Goal: Transaction & Acquisition: Purchase product/service

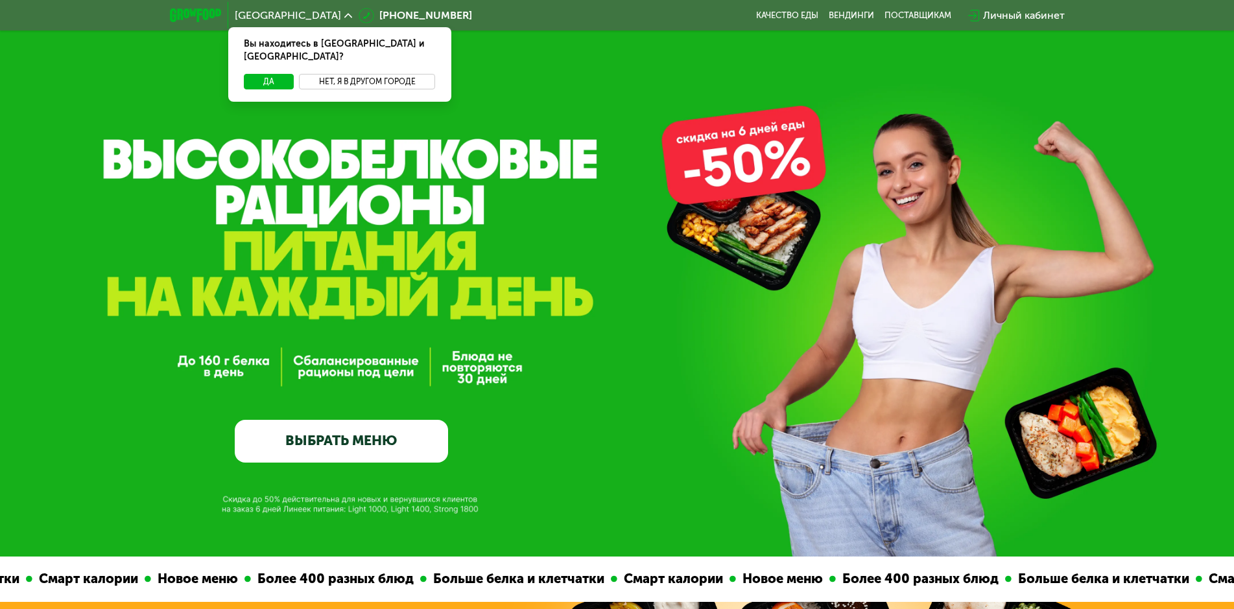
click at [361, 74] on button "Нет, я в другом городе" at bounding box center [367, 82] width 137 height 16
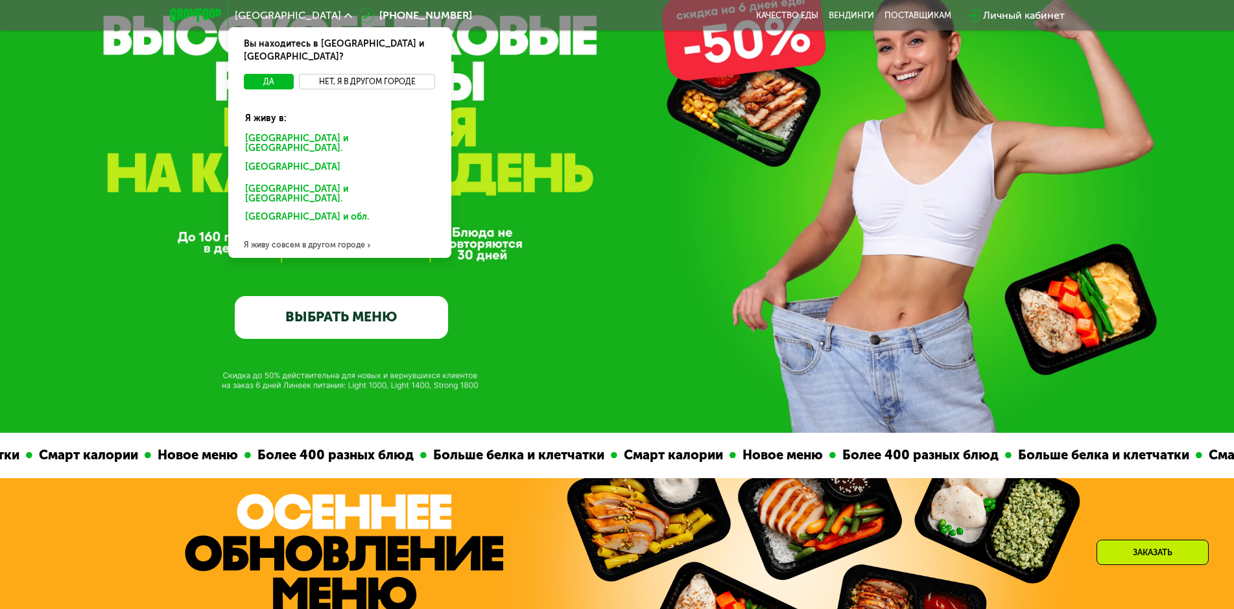
scroll to position [130, 0]
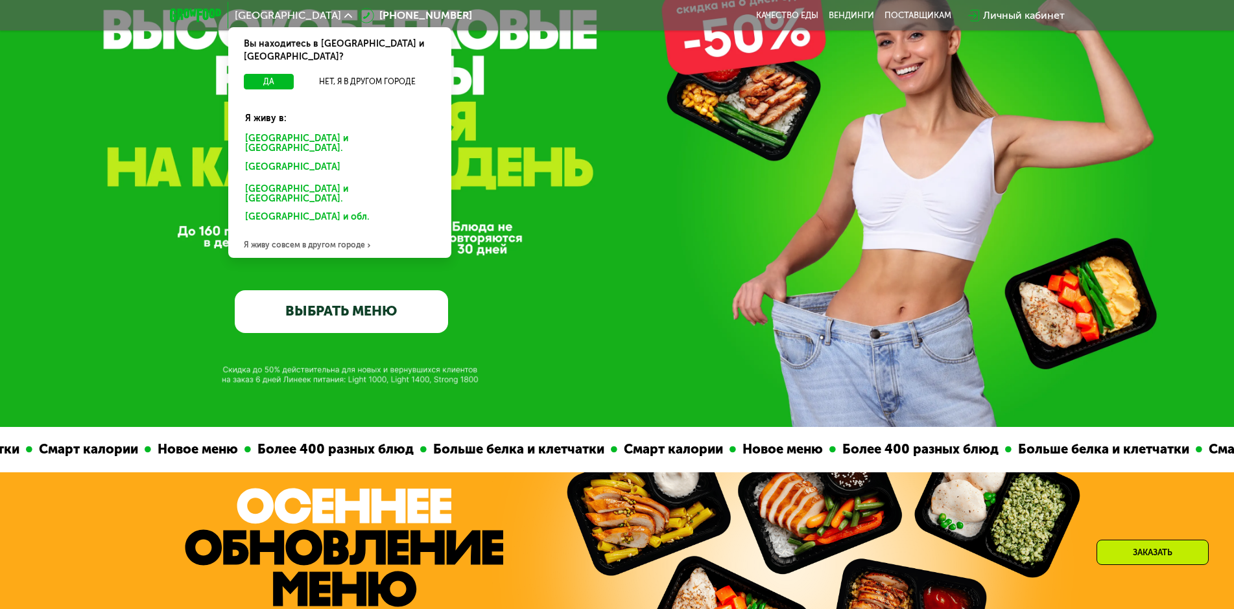
click at [314, 232] on div "Я живу совсем в другом городе" at bounding box center [339, 245] width 223 height 26
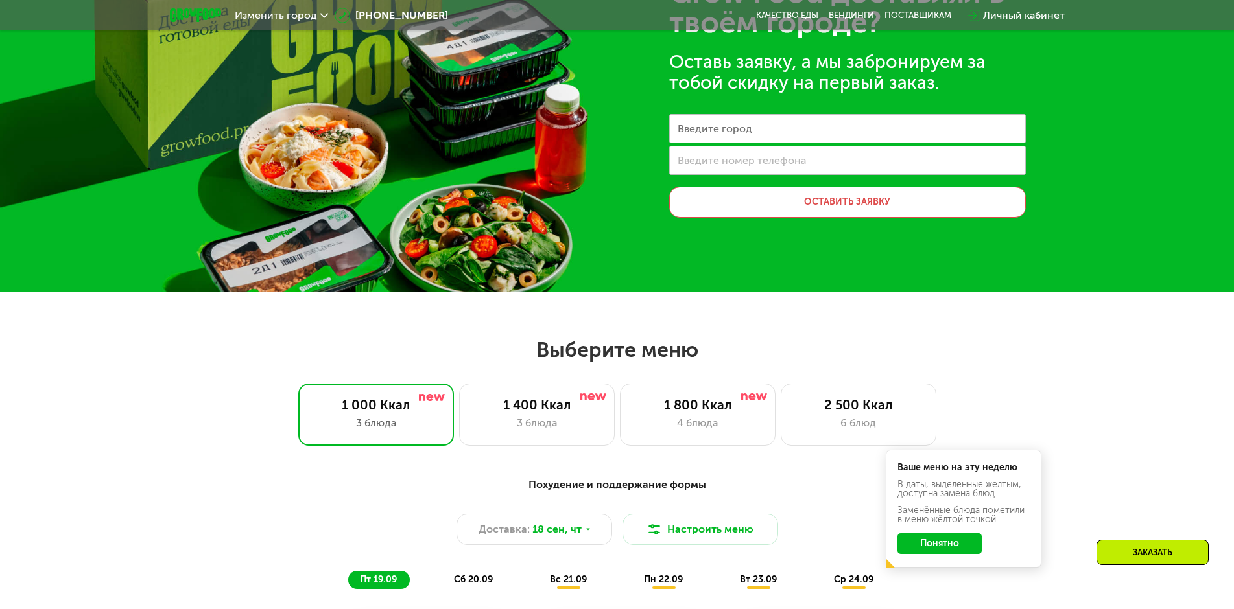
click at [691, 130] on label "Введите город" at bounding box center [715, 128] width 75 height 7
click at [691, 130] on input "Введите город" at bounding box center [847, 128] width 357 height 29
type input "**********"
click at [781, 162] on label "Введите номер телефона" at bounding box center [742, 160] width 128 height 7
click at [781, 162] on input "Введите номер телефона" at bounding box center [847, 160] width 357 height 29
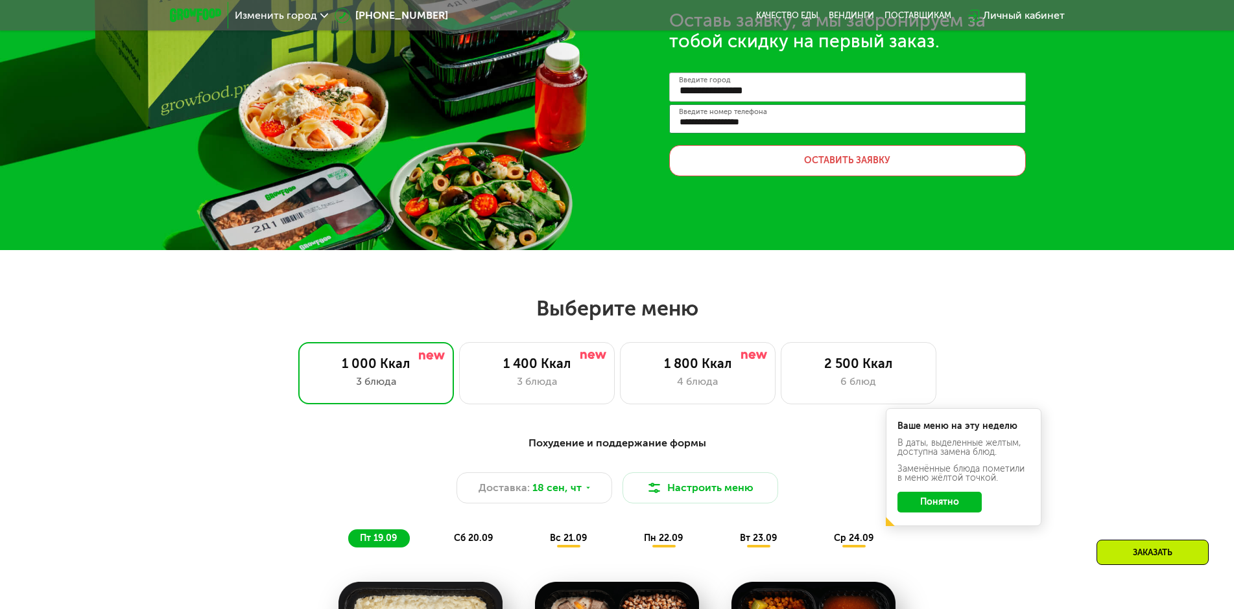
scroll to position [195, 0]
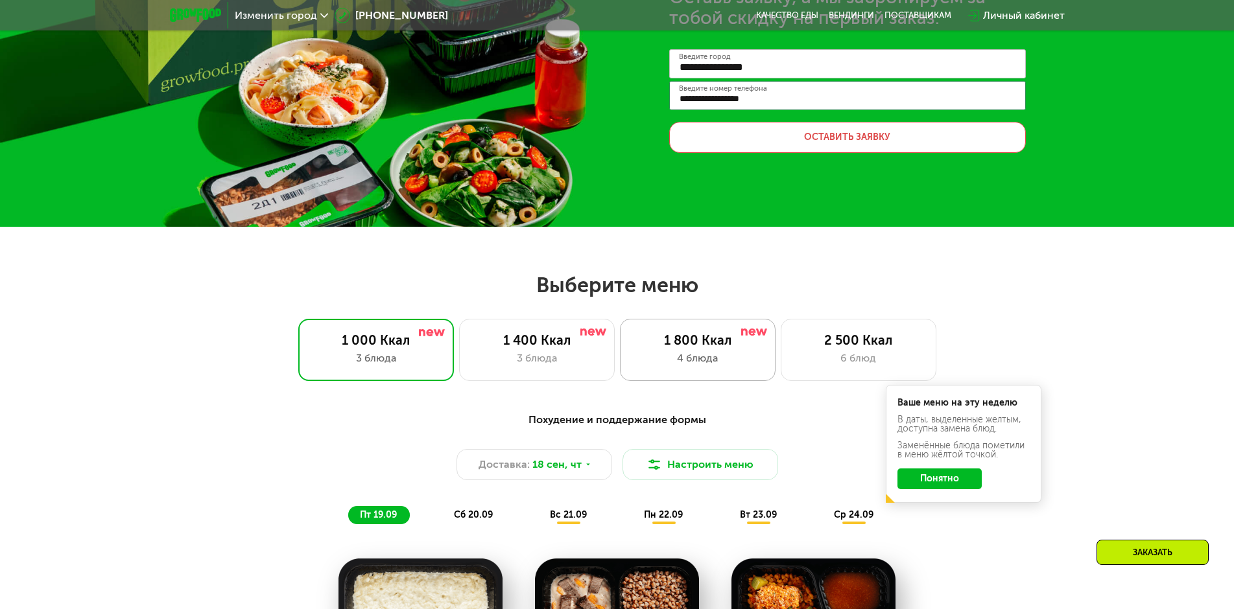
click at [677, 354] on div "4 блюда" at bounding box center [697, 359] width 128 height 16
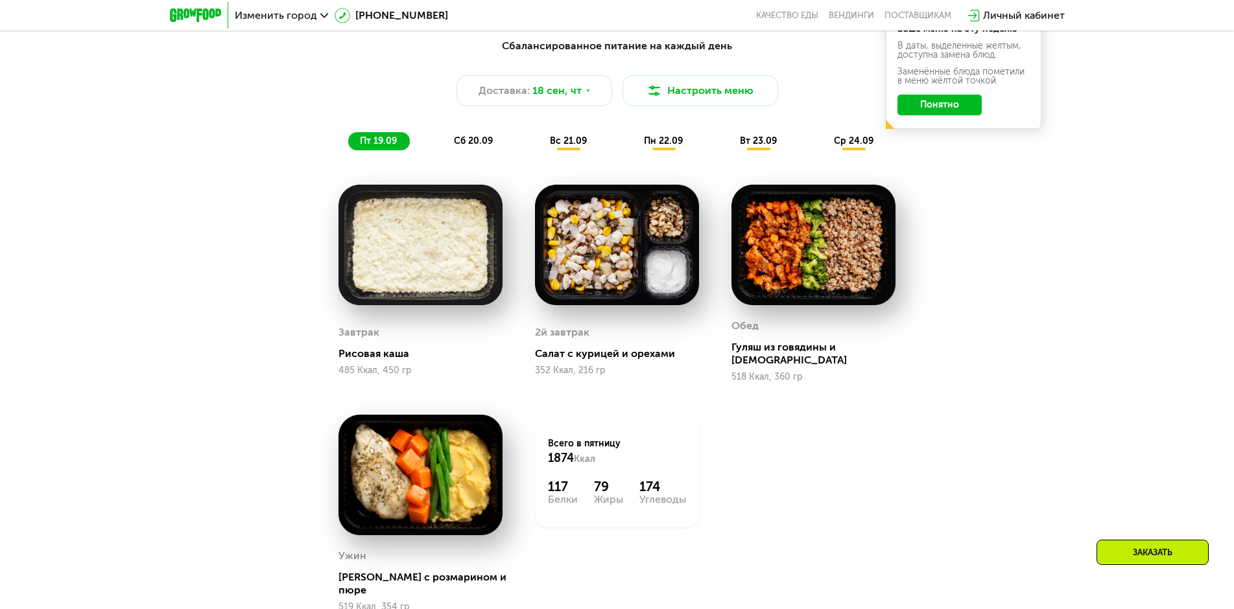
scroll to position [584, 0]
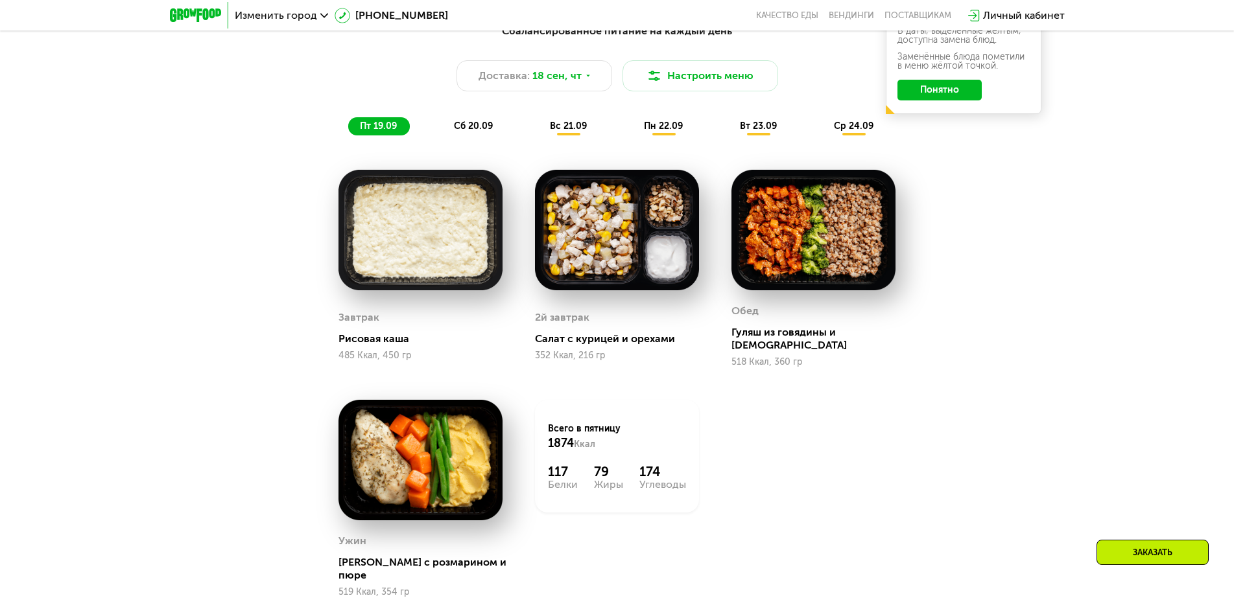
click at [851, 126] on span "ср 24.09" at bounding box center [854, 126] width 40 height 11
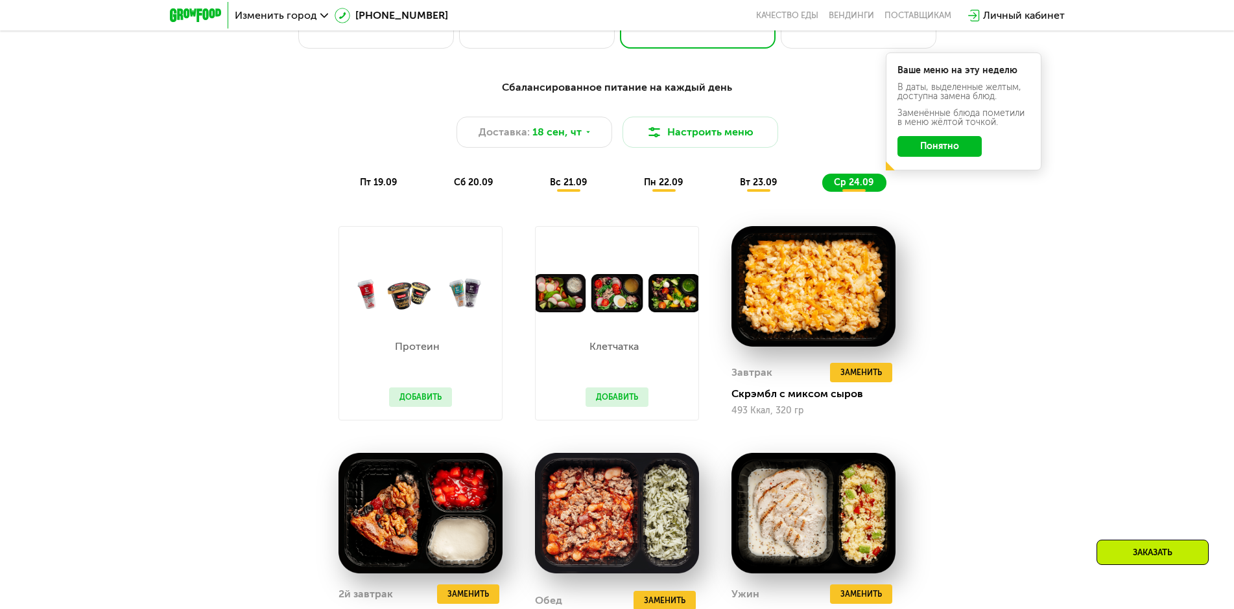
scroll to position [519, 0]
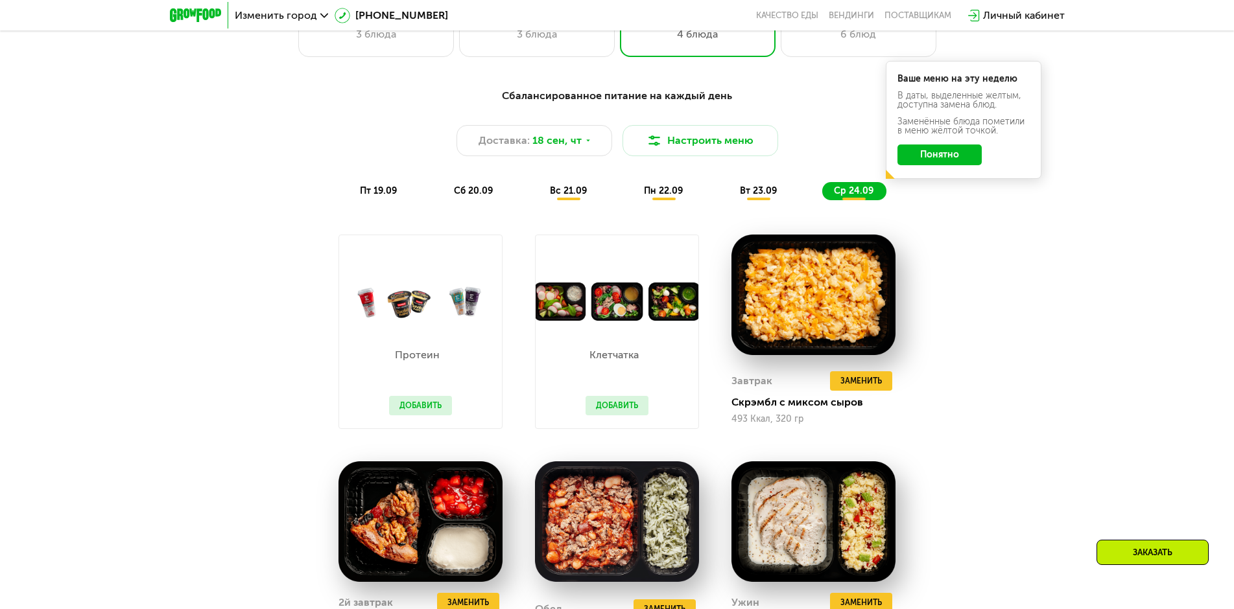
click at [615, 403] on button "Добавить" at bounding box center [616, 405] width 63 height 19
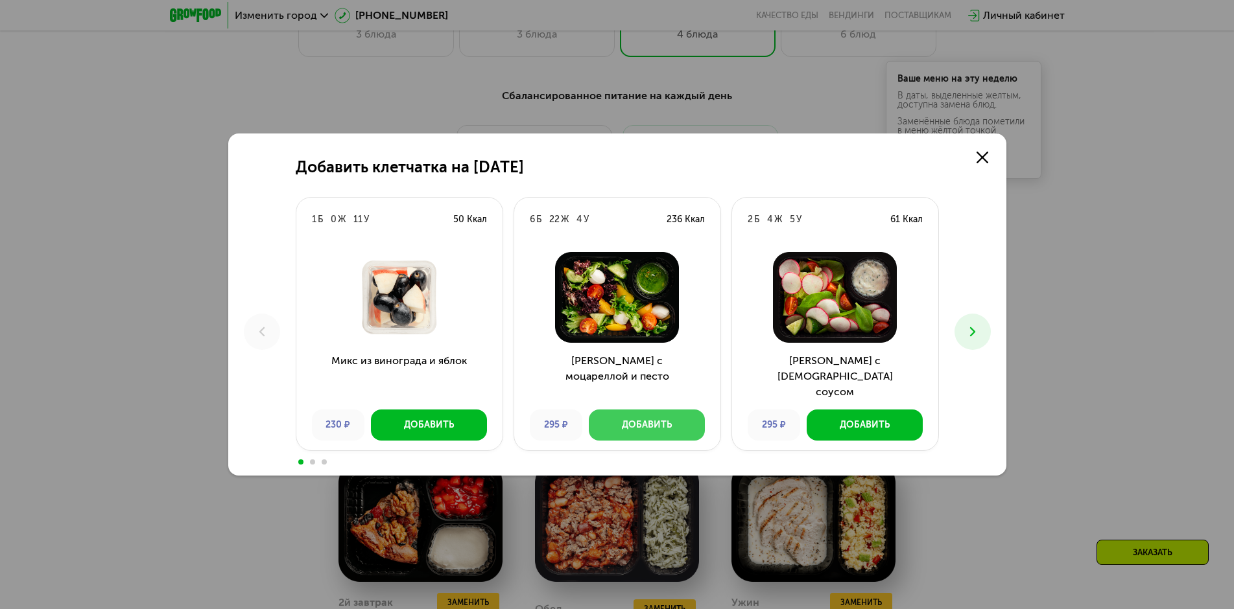
click at [633, 429] on div "Добавить" at bounding box center [647, 425] width 50 height 13
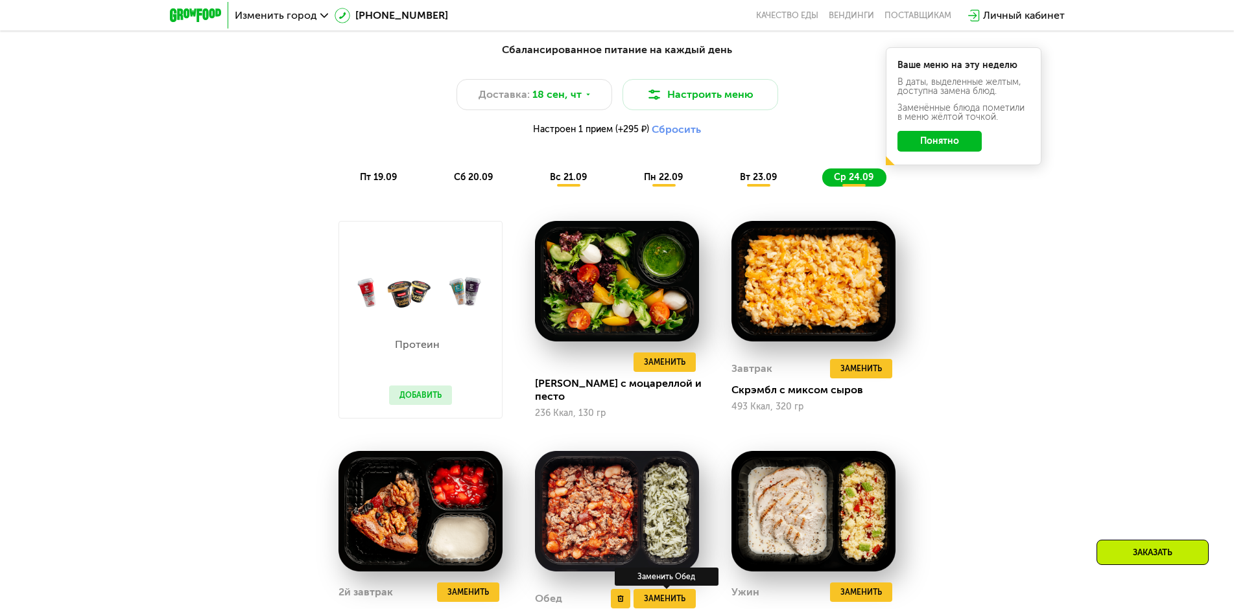
scroll to position [389, 0]
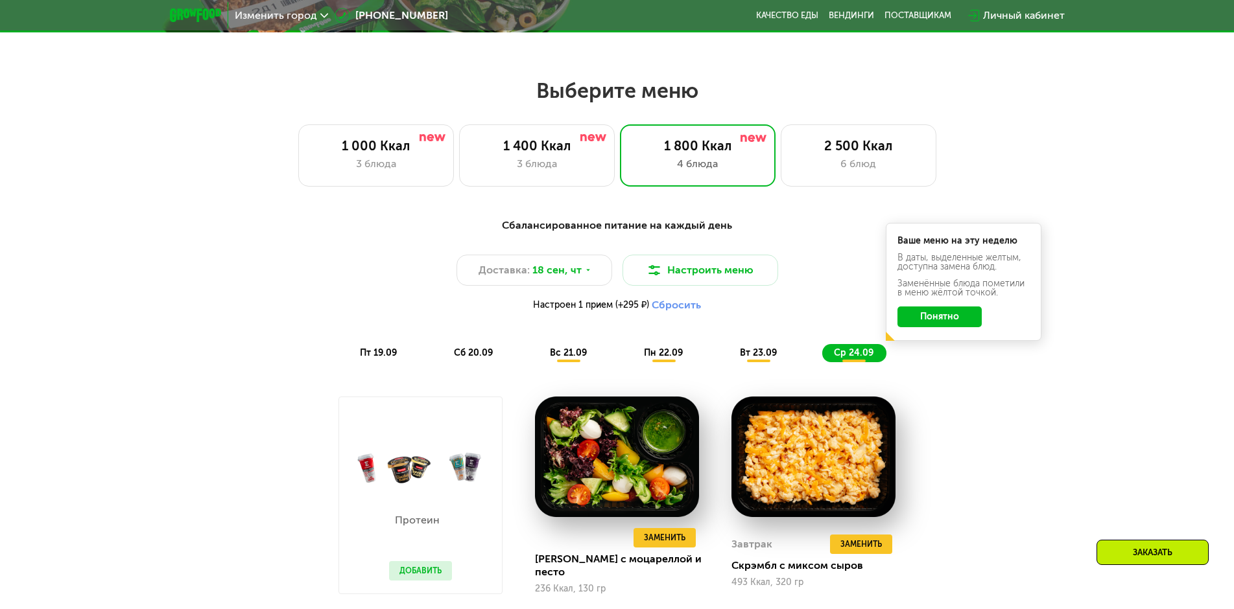
click at [943, 315] on button "Понятно" at bounding box center [939, 317] width 84 height 21
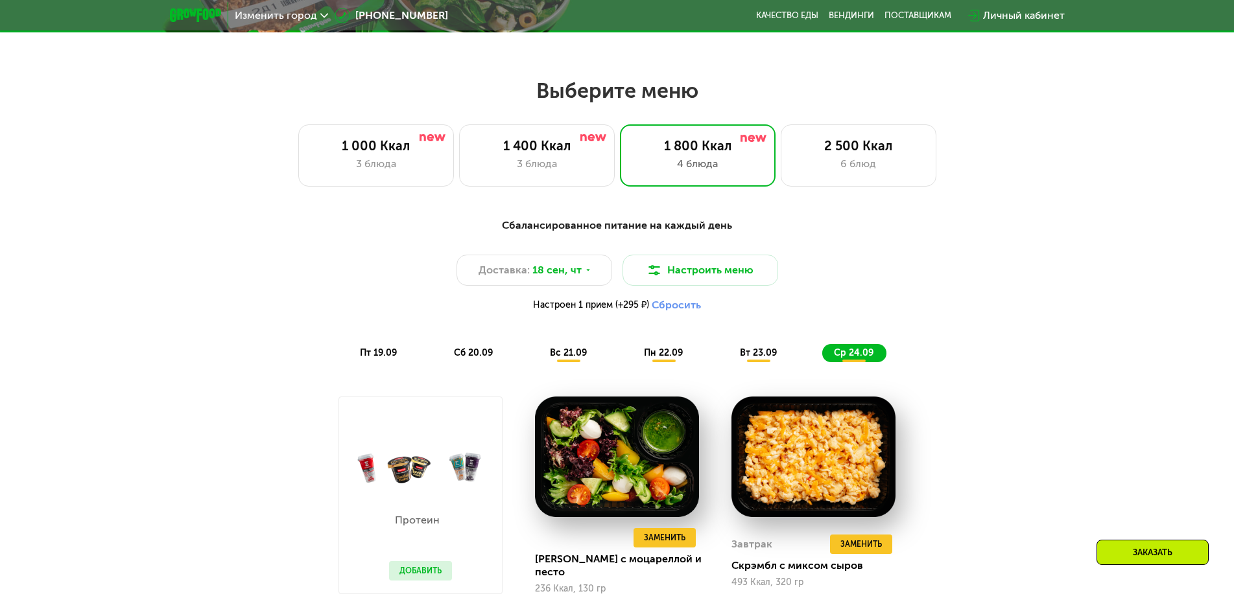
click at [672, 304] on button "Сбросить" at bounding box center [676, 305] width 49 height 13
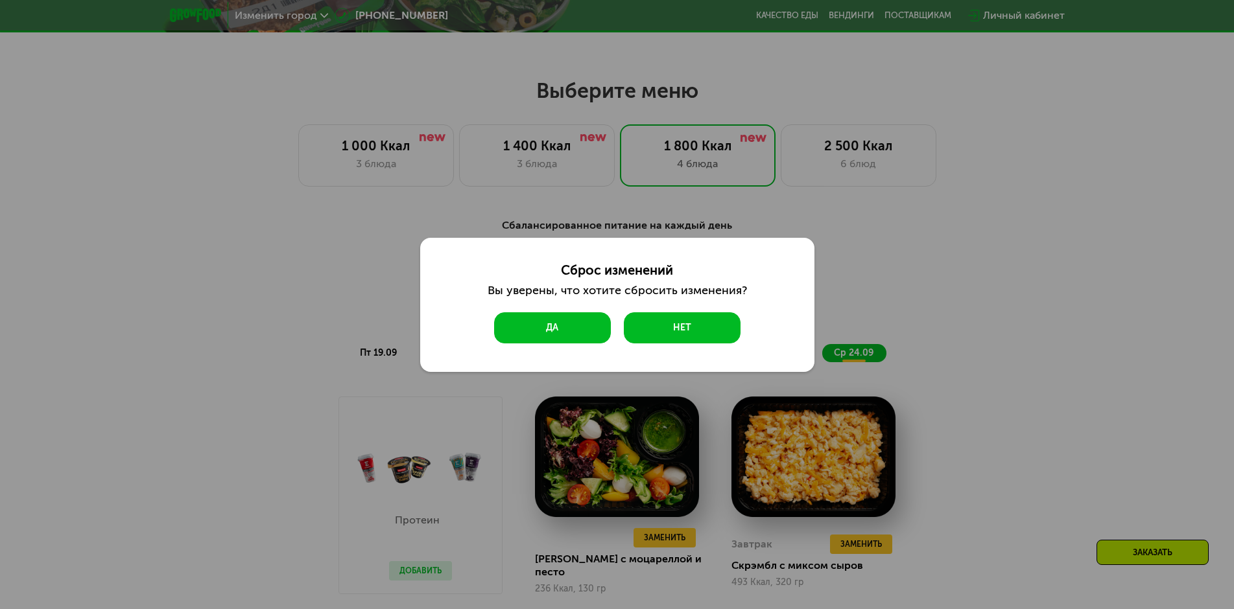
click at [575, 335] on button "Да" at bounding box center [552, 328] width 117 height 31
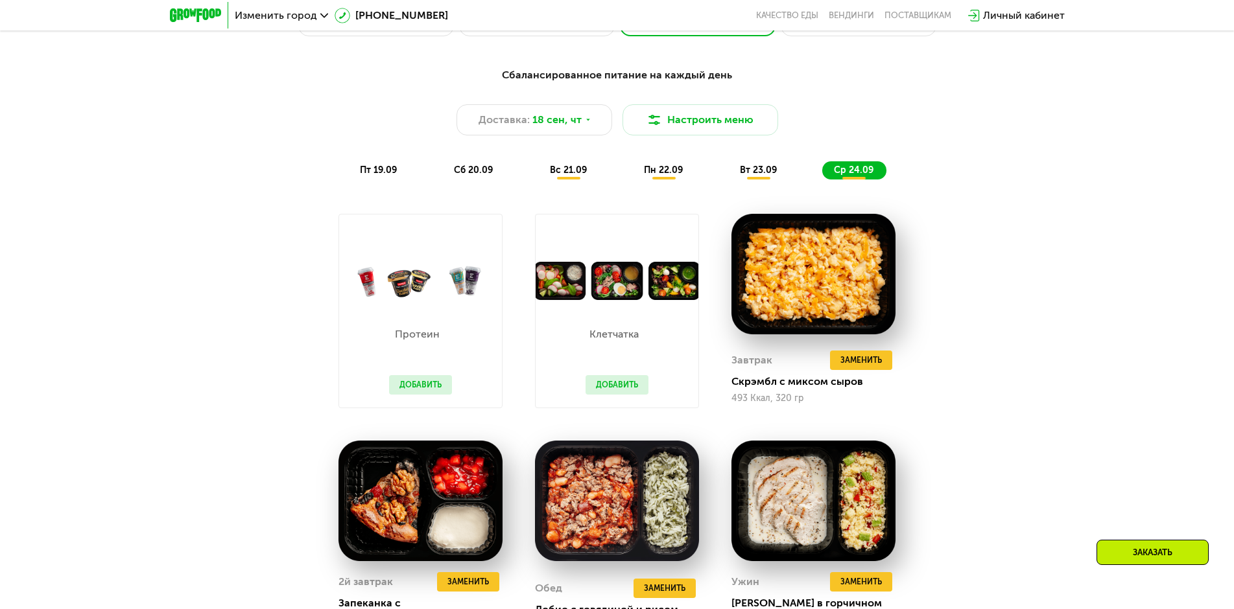
scroll to position [519, 0]
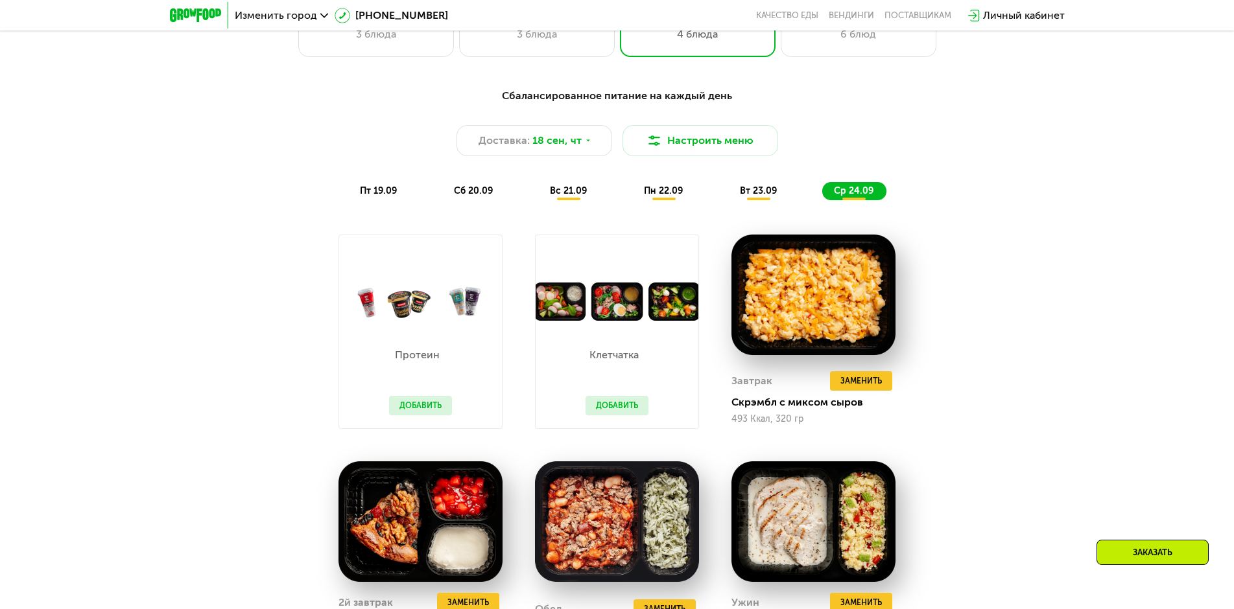
click at [368, 191] on span "пт 19.09" at bounding box center [378, 190] width 37 height 11
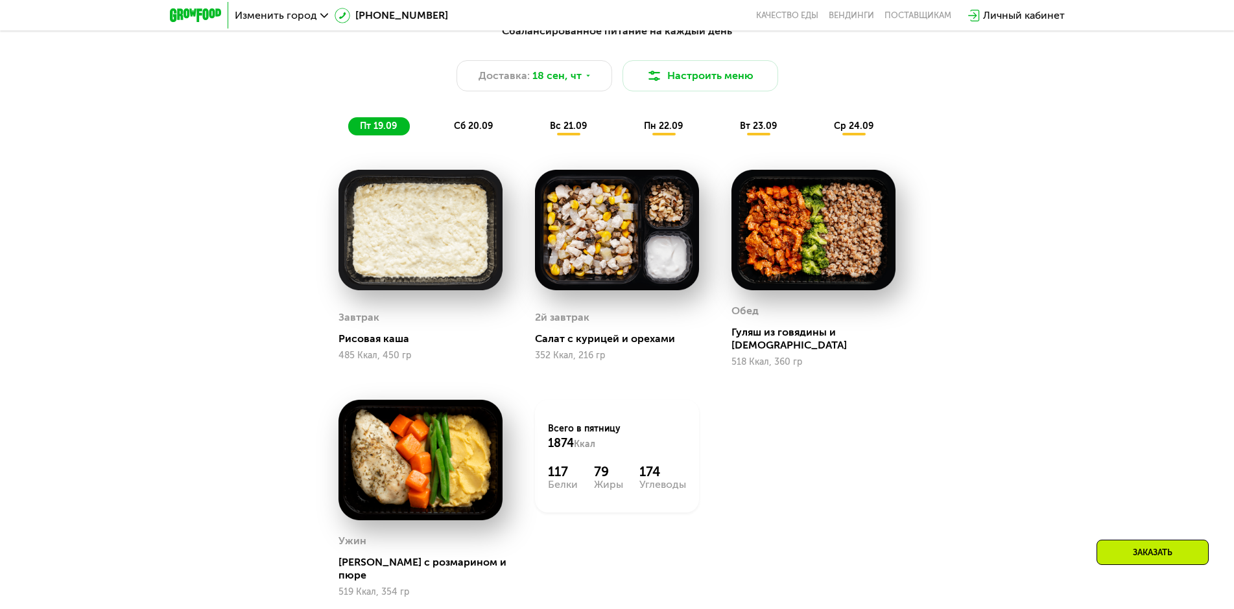
scroll to position [324, 0]
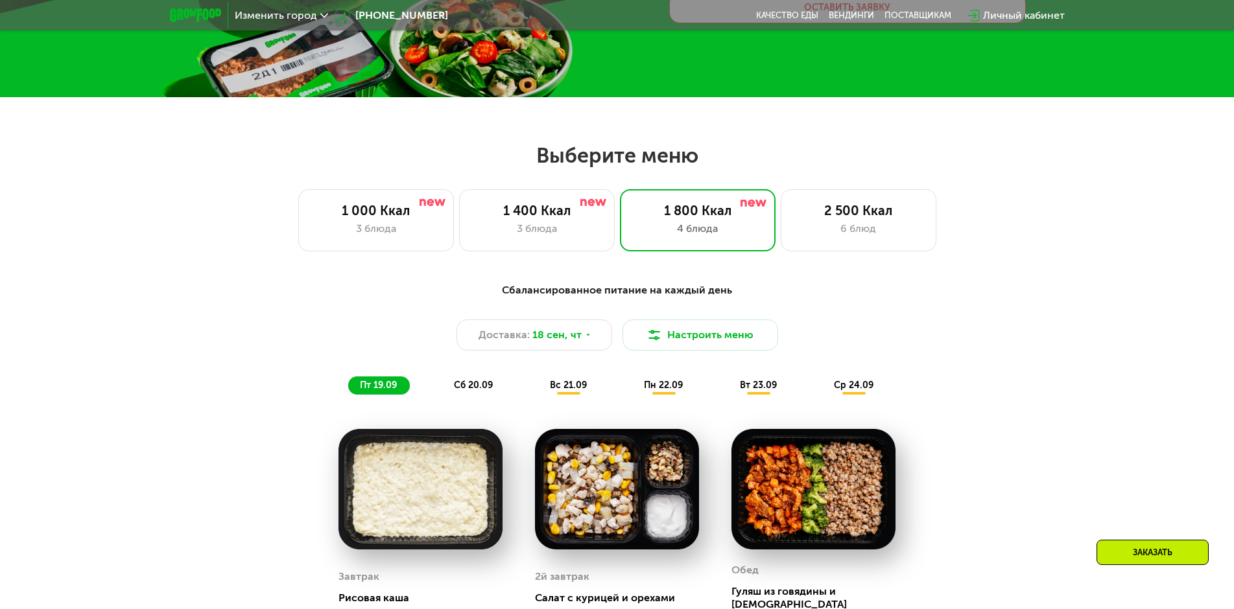
click at [476, 381] on span "сб 20.09" at bounding box center [473, 385] width 39 height 11
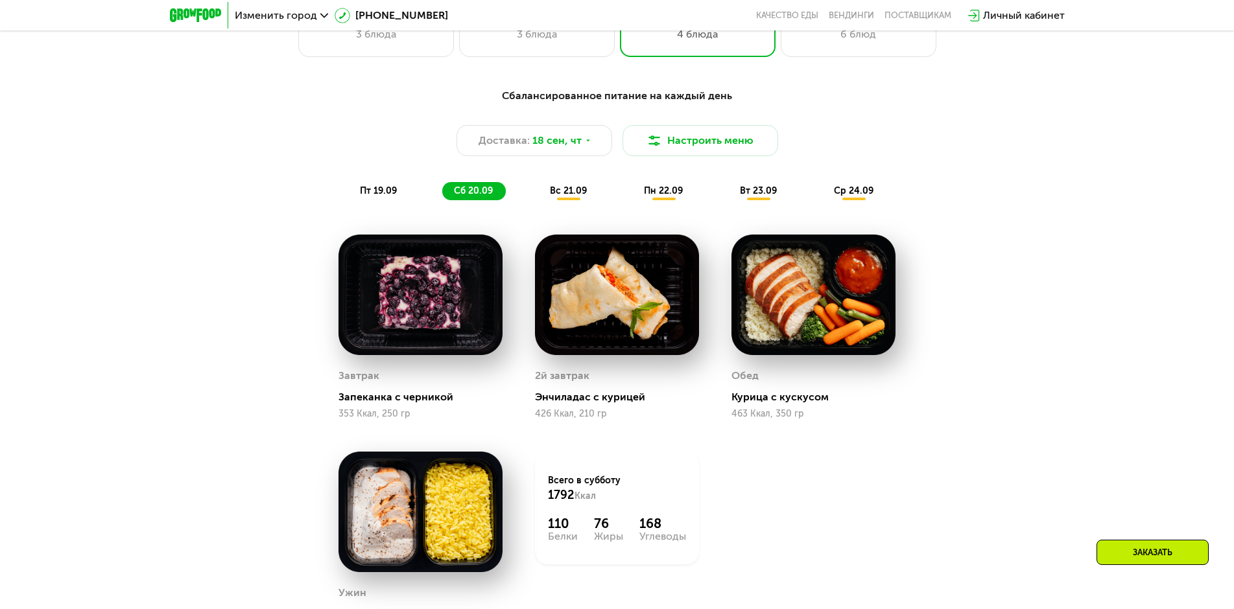
scroll to position [584, 0]
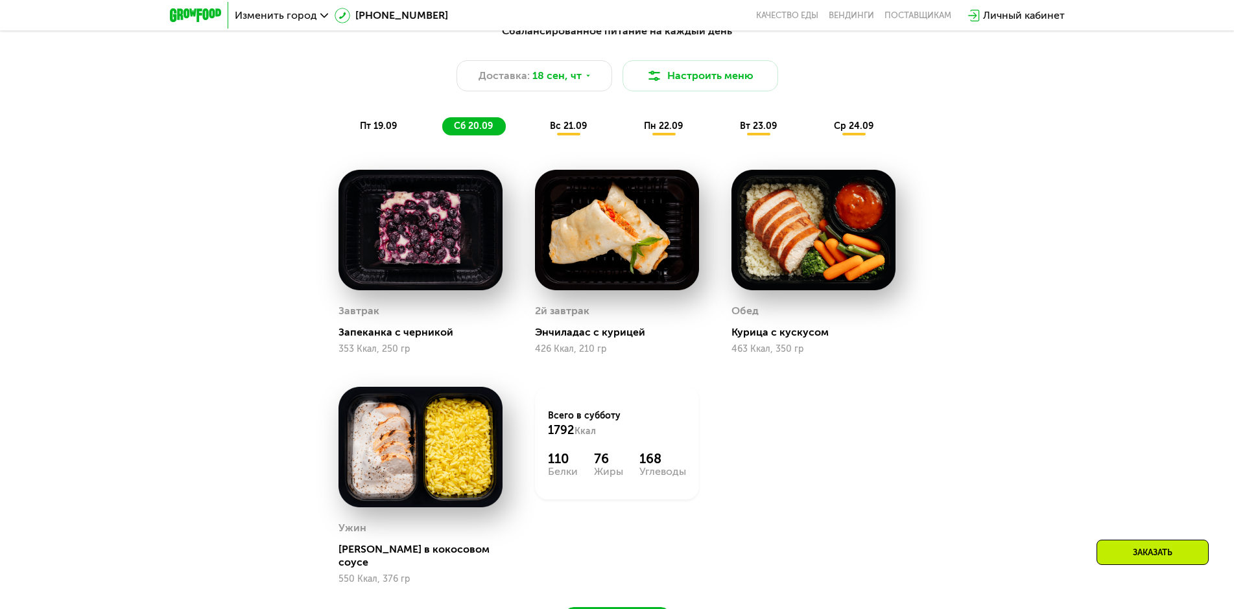
click at [559, 123] on span "вс 21.09" at bounding box center [568, 126] width 37 height 11
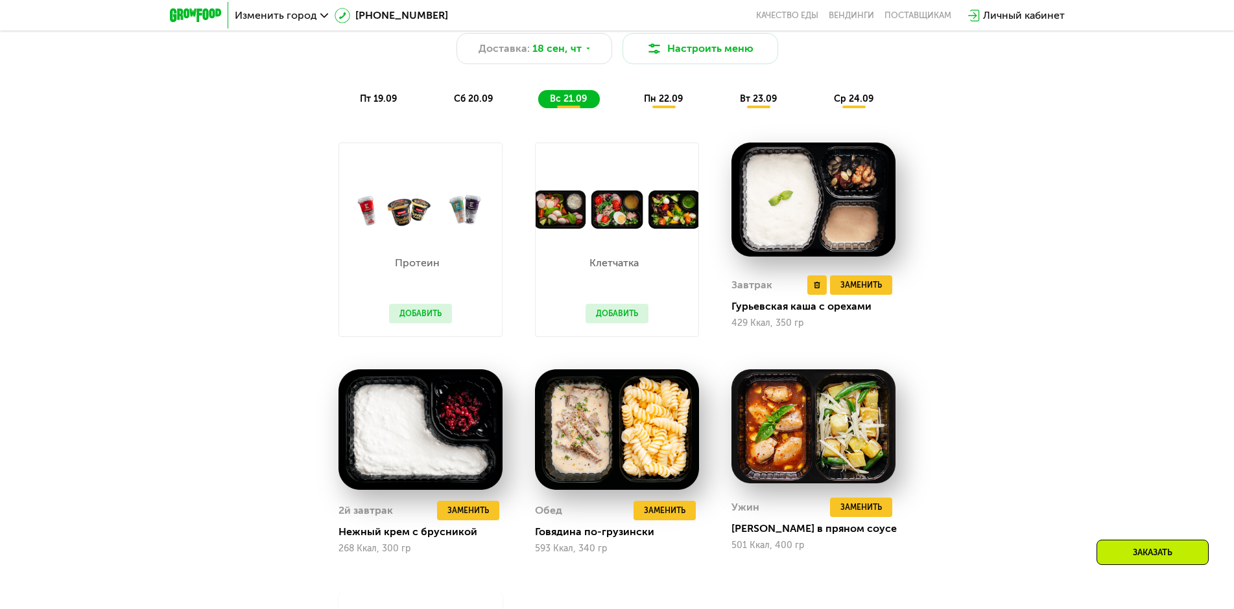
scroll to position [454, 0]
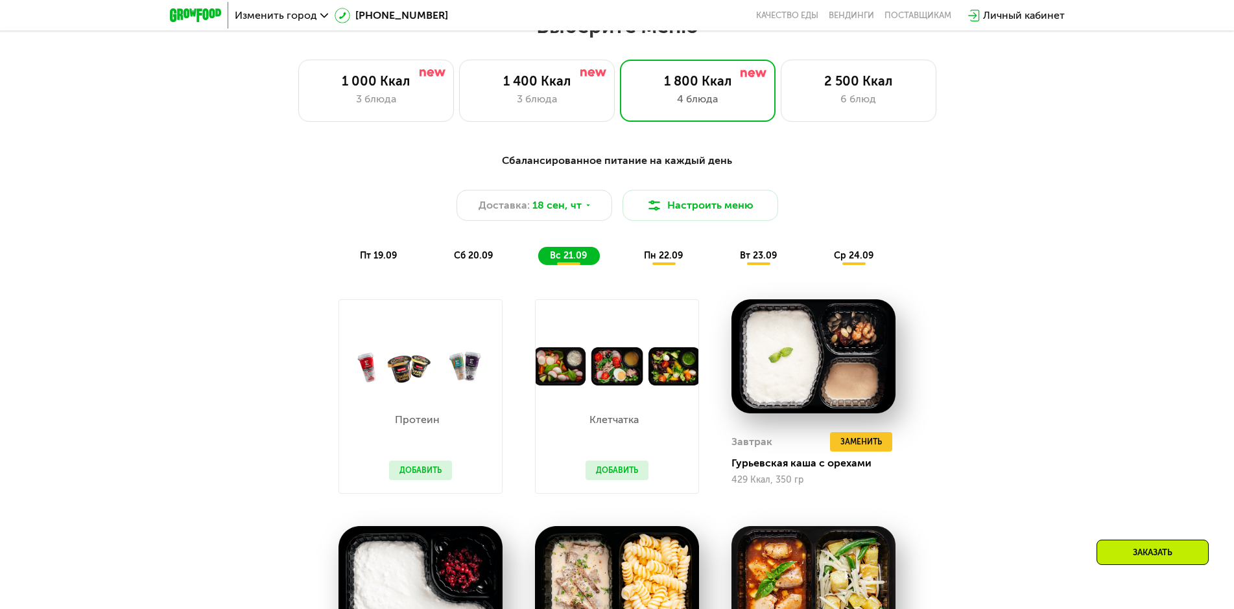
click at [668, 256] on span "пн 22.09" at bounding box center [663, 255] width 39 height 11
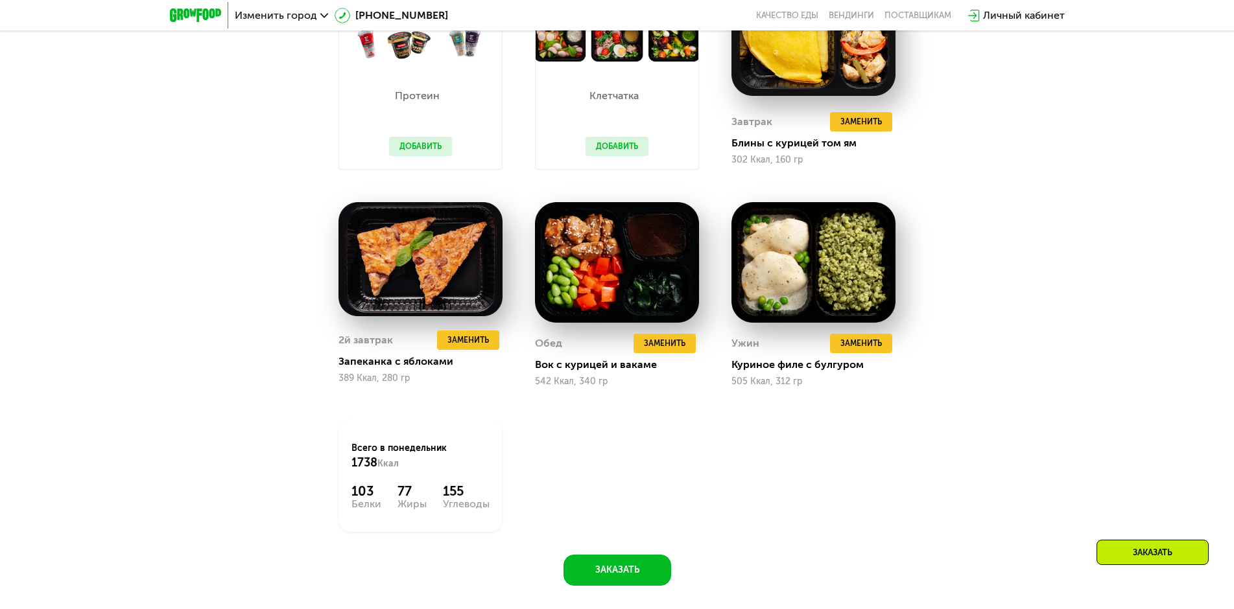
scroll to position [389, 0]
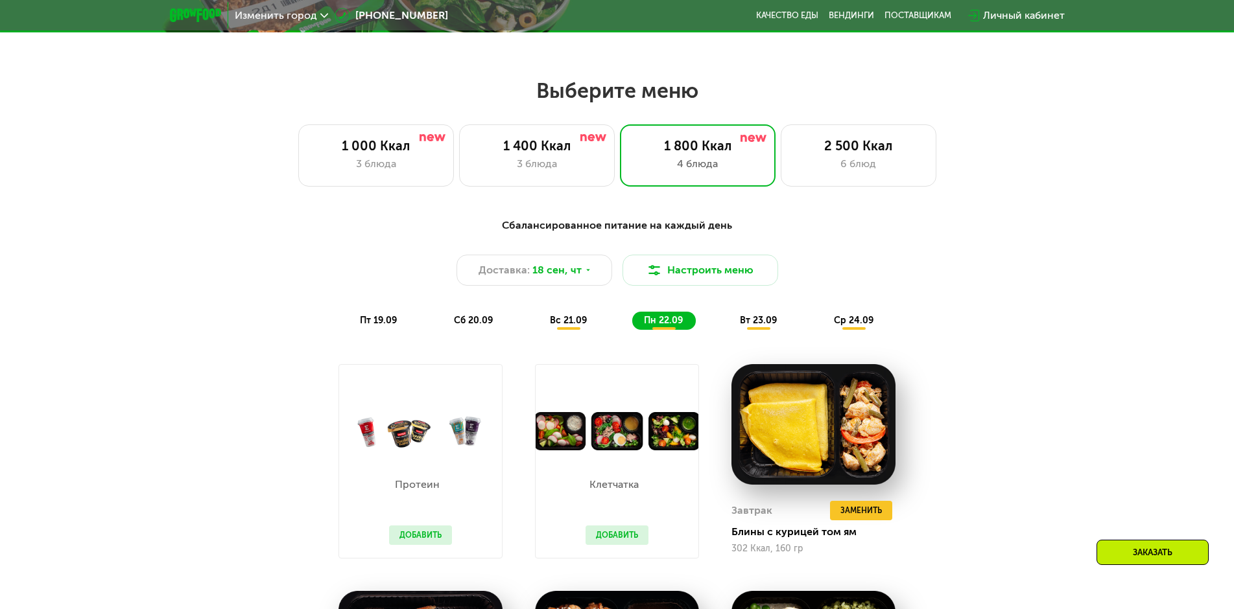
click at [771, 320] on span "вт 23.09" at bounding box center [758, 320] width 37 height 11
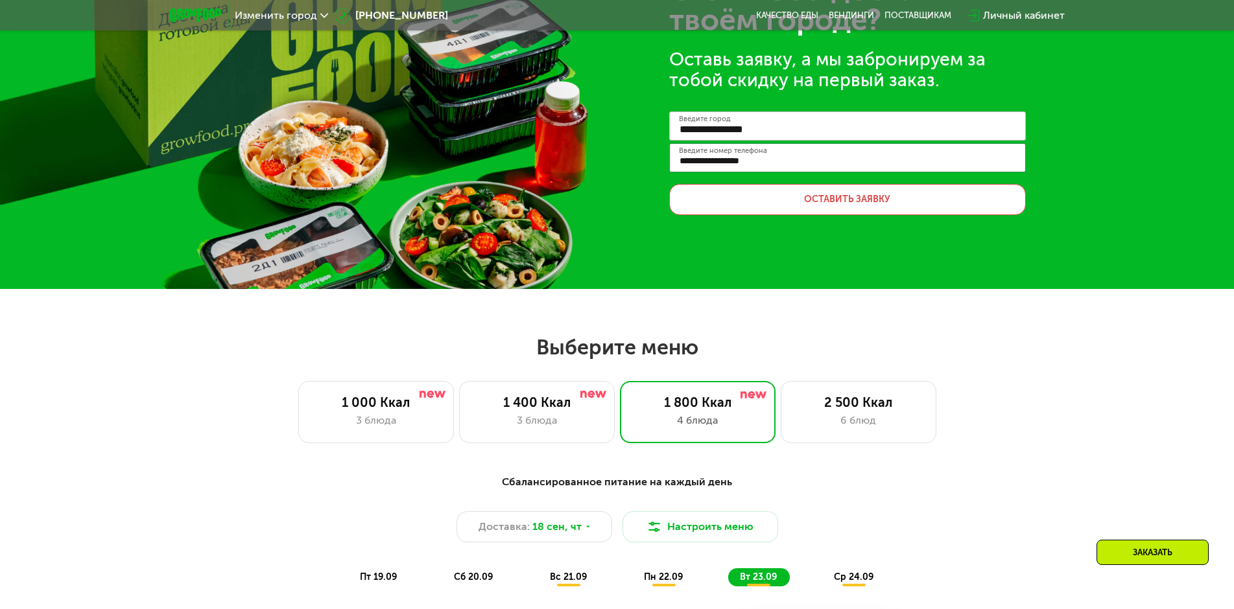
scroll to position [130, 0]
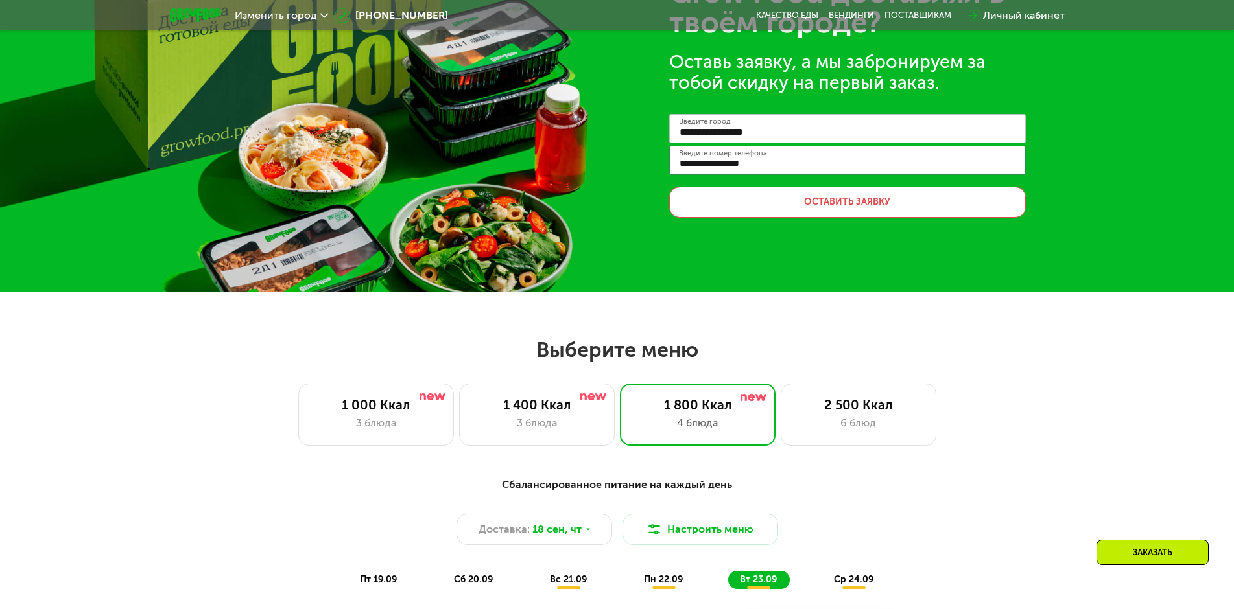
drag, startPoint x: 766, startPoint y: 165, endPoint x: 661, endPoint y: 163, distance: 105.1
click at [661, 163] on div "**********" at bounding box center [617, 80] width 1234 height 421
drag, startPoint x: 753, startPoint y: 165, endPoint x: 659, endPoint y: 162, distance: 94.7
click at [659, 162] on div "**********" at bounding box center [617, 80] width 1234 height 421
type input "****"
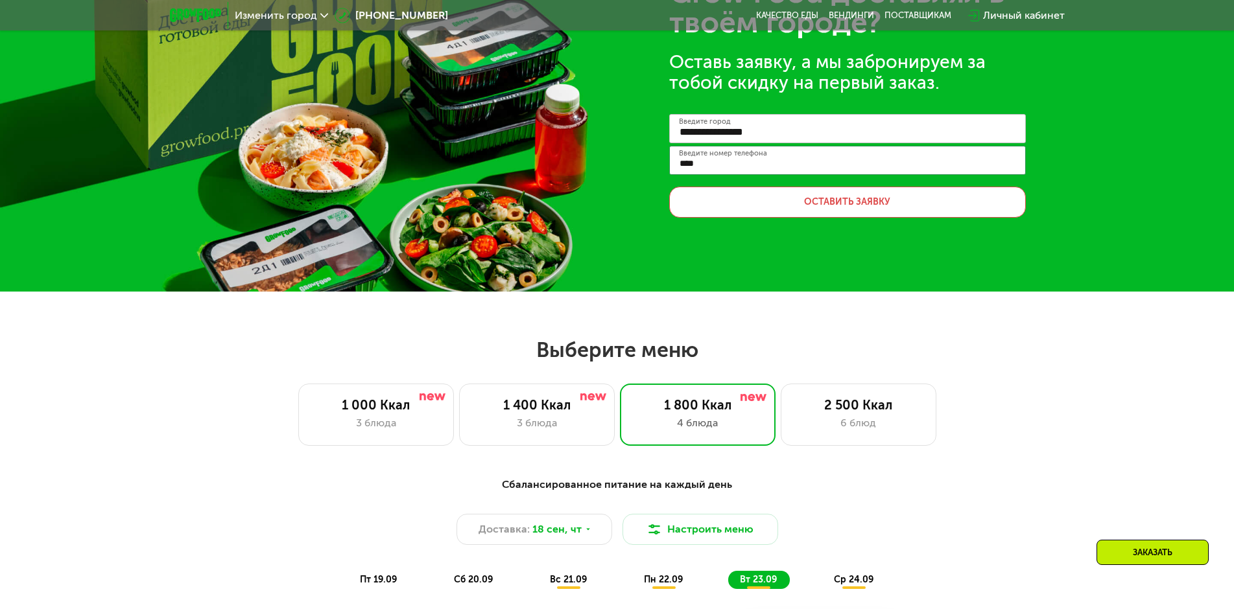
click at [810, 256] on div "**********" at bounding box center [617, 80] width 1234 height 421
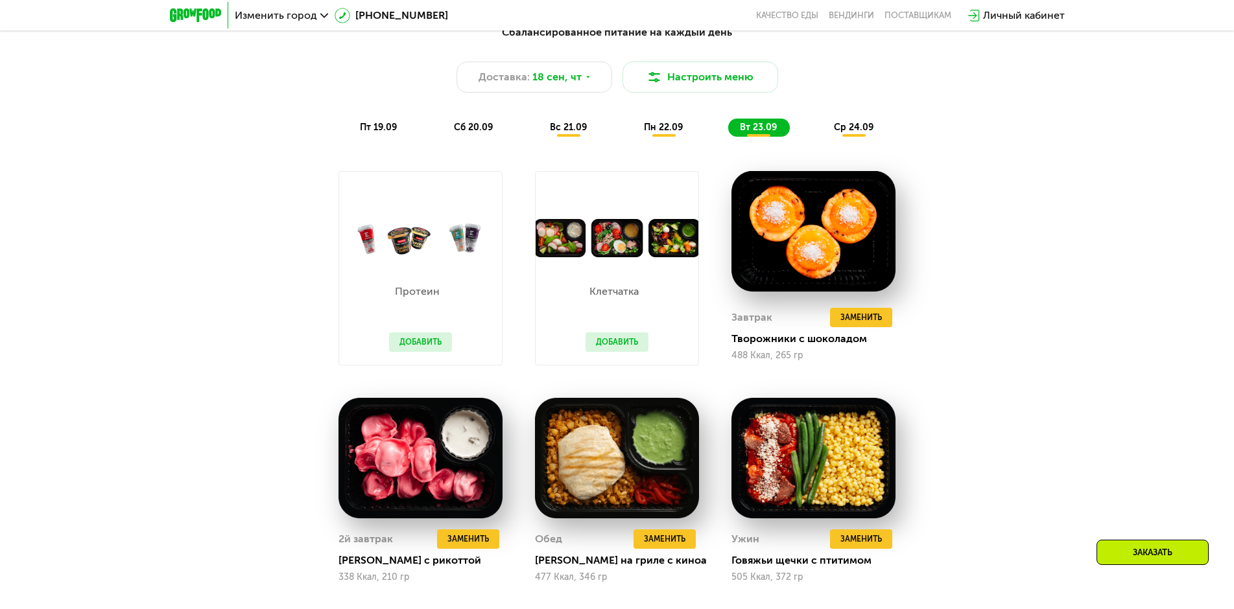
scroll to position [584, 0]
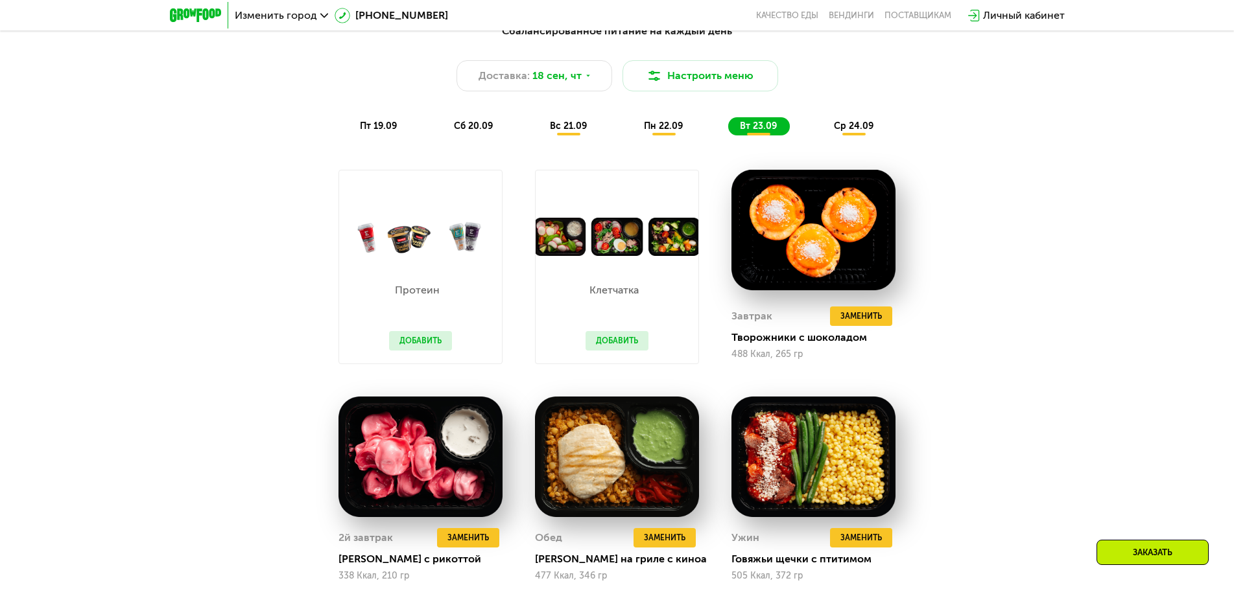
click at [659, 128] on span "пн 22.09" at bounding box center [663, 126] width 39 height 11
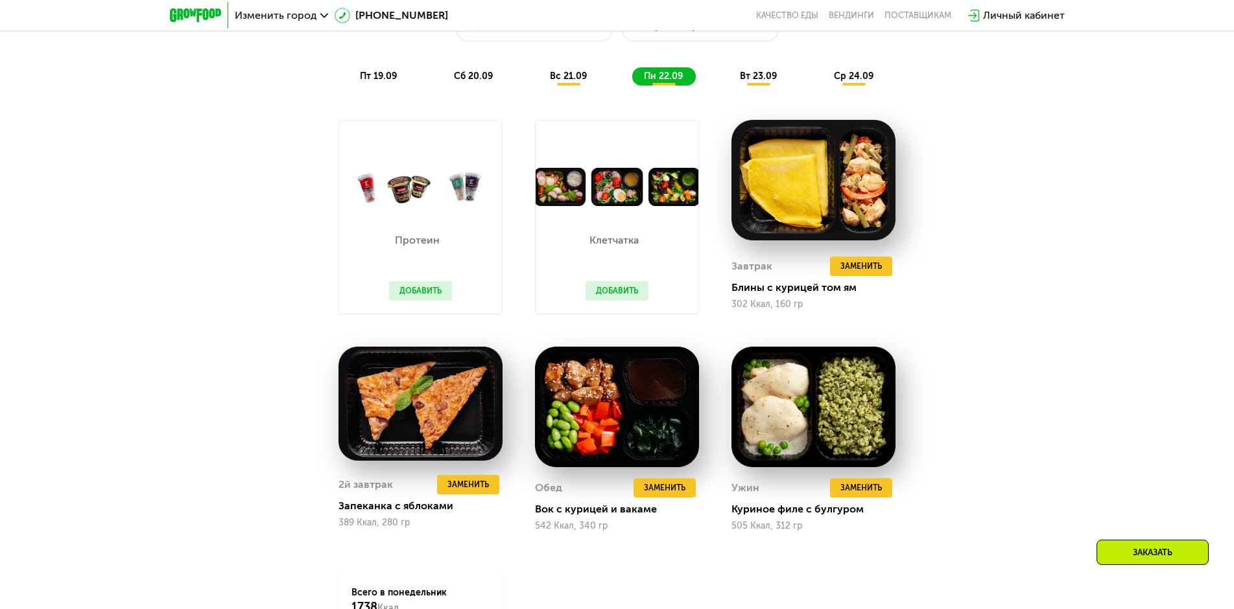
scroll to position [648, 0]
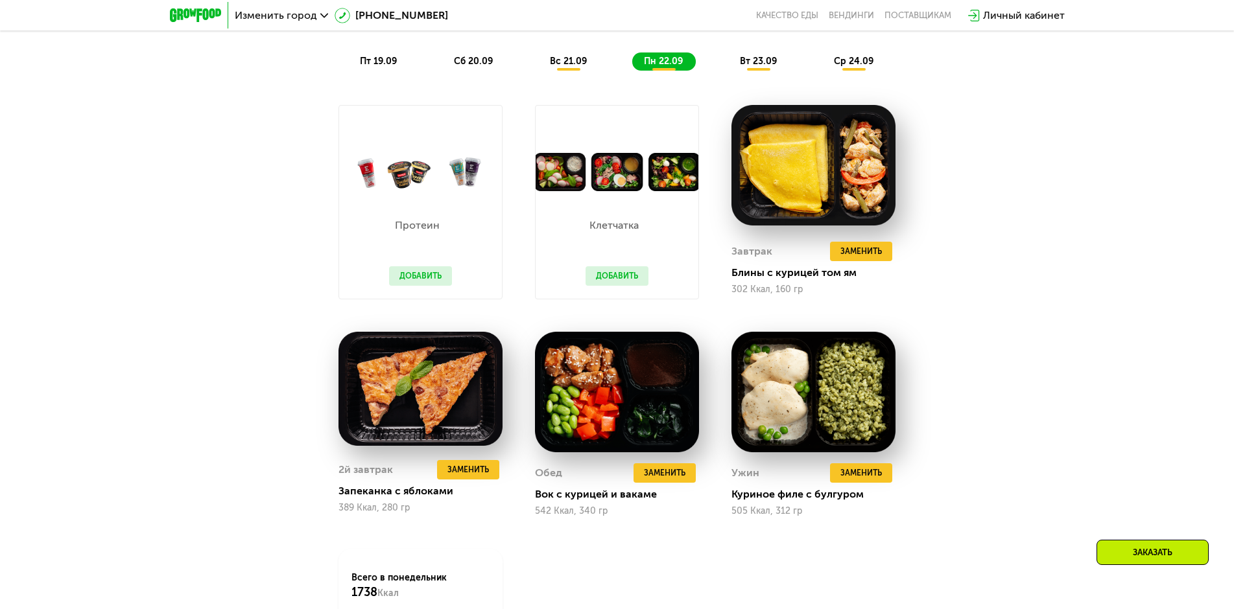
click at [1128, 560] on div "Заказать" at bounding box center [1152, 552] width 112 height 25
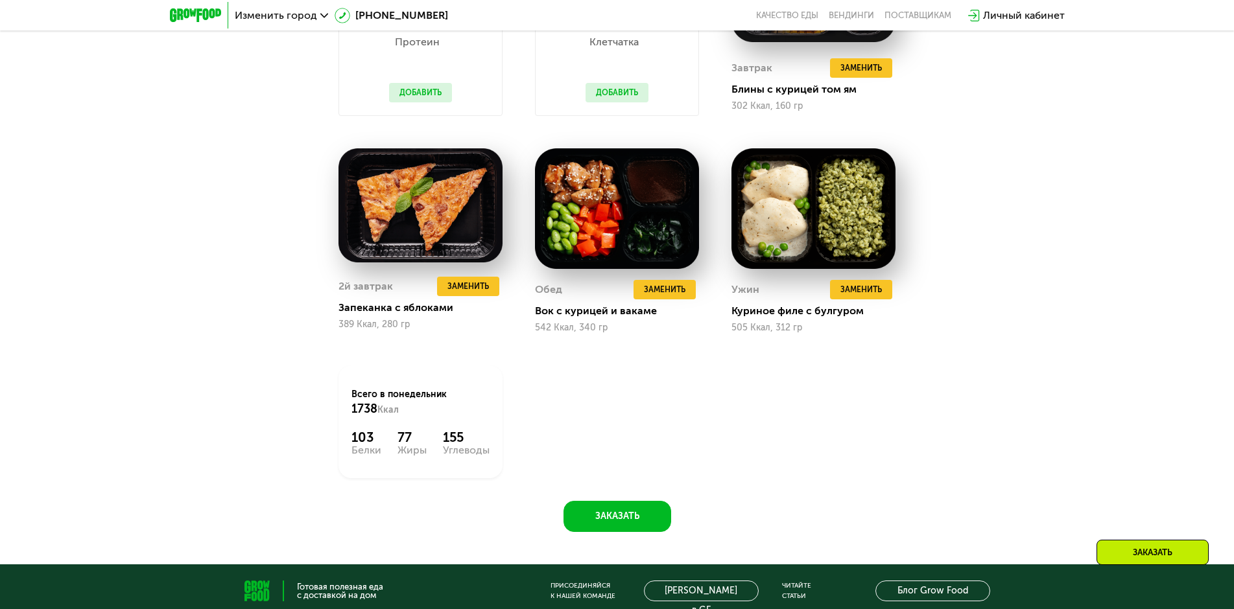
scroll to position [843, 0]
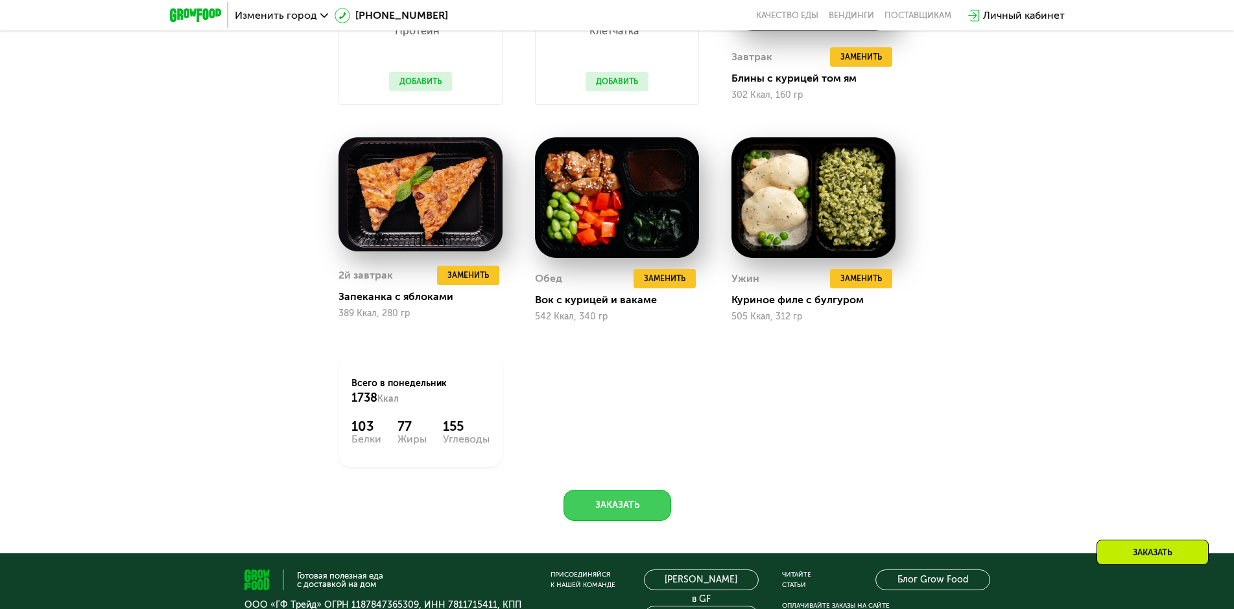
click at [606, 495] on button "Заказать" at bounding box center [617, 505] width 108 height 31
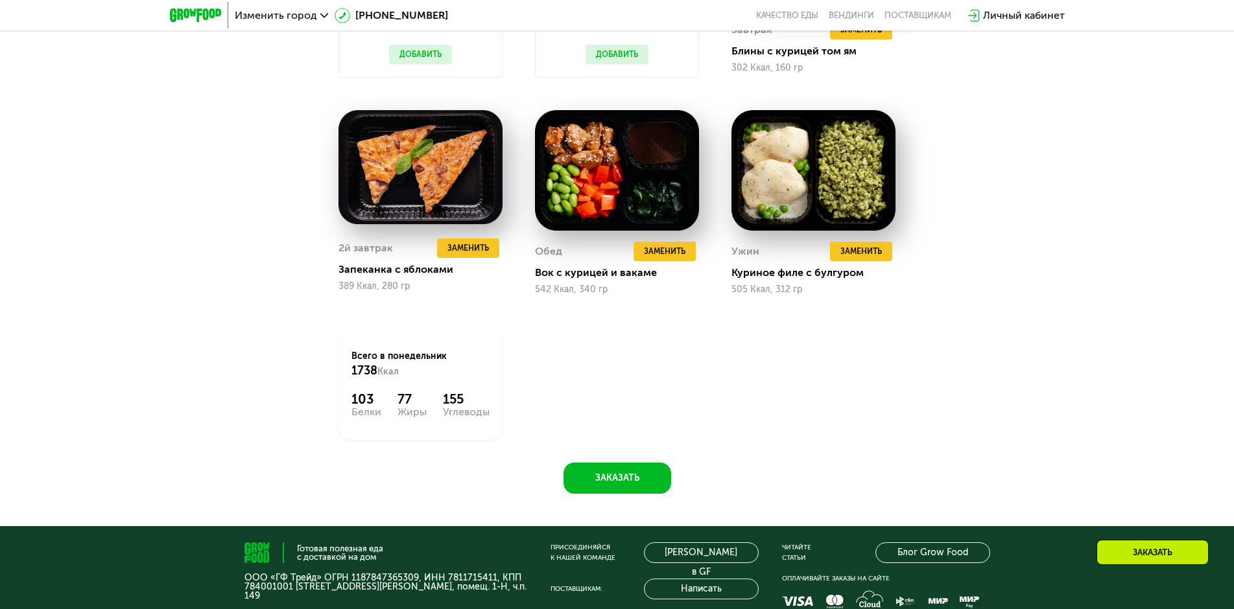
scroll to position [973, 0]
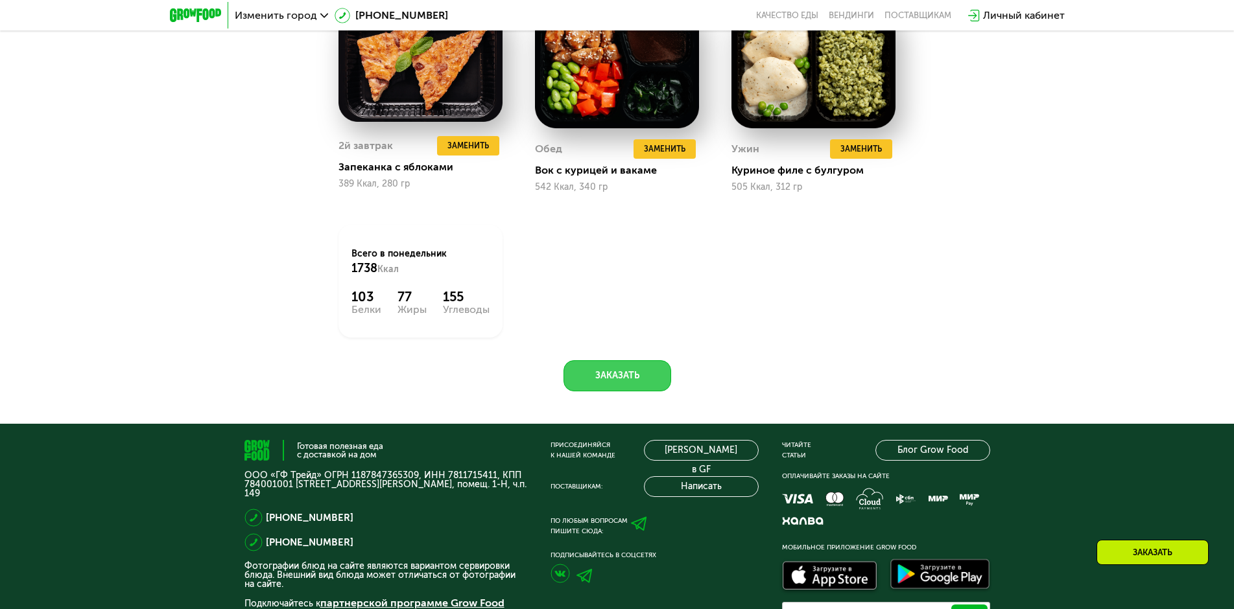
click at [592, 381] on button "Заказать" at bounding box center [617, 375] width 108 height 31
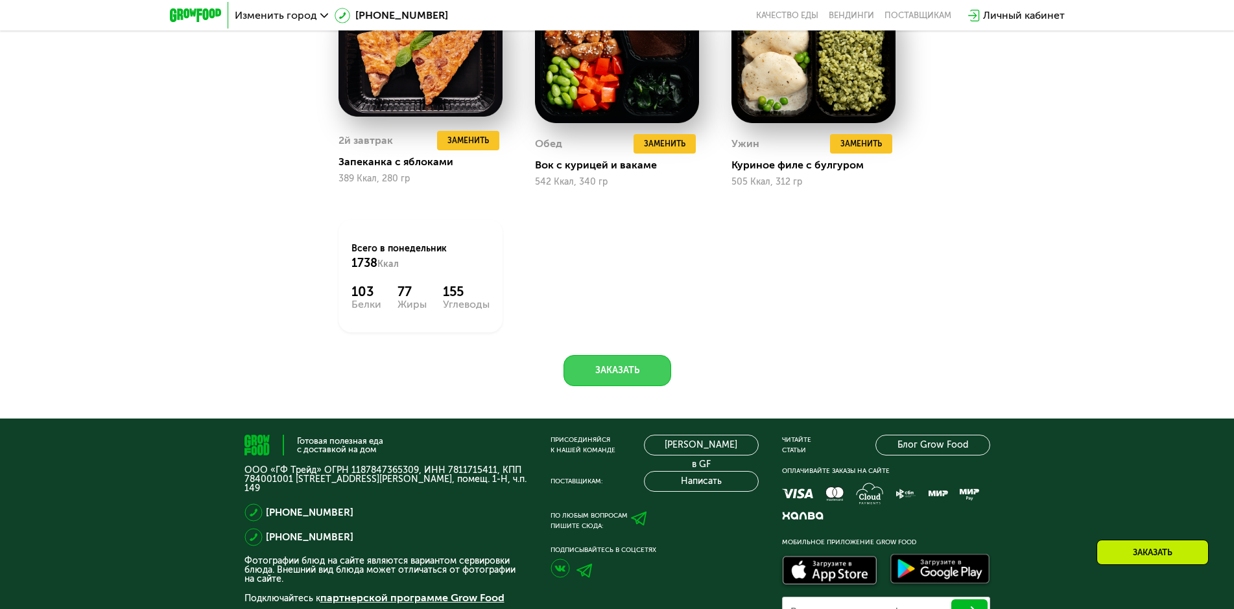
scroll to position [1101, 0]
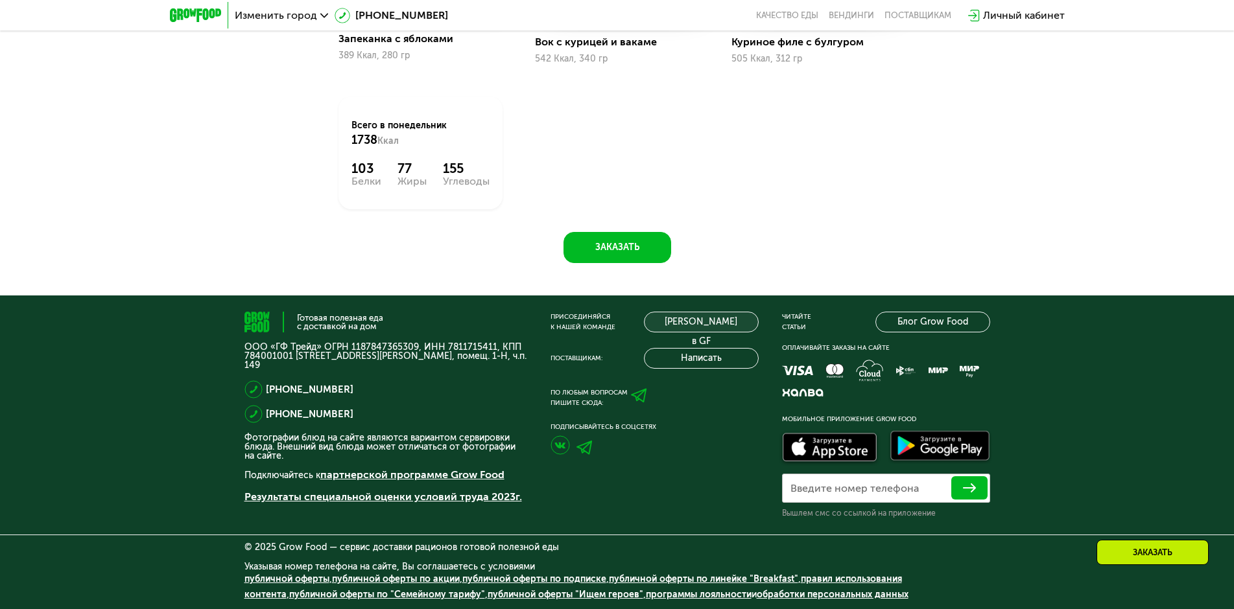
click at [702, 322] on link "[PERSON_NAME] в GF" at bounding box center [701, 322] width 115 height 21
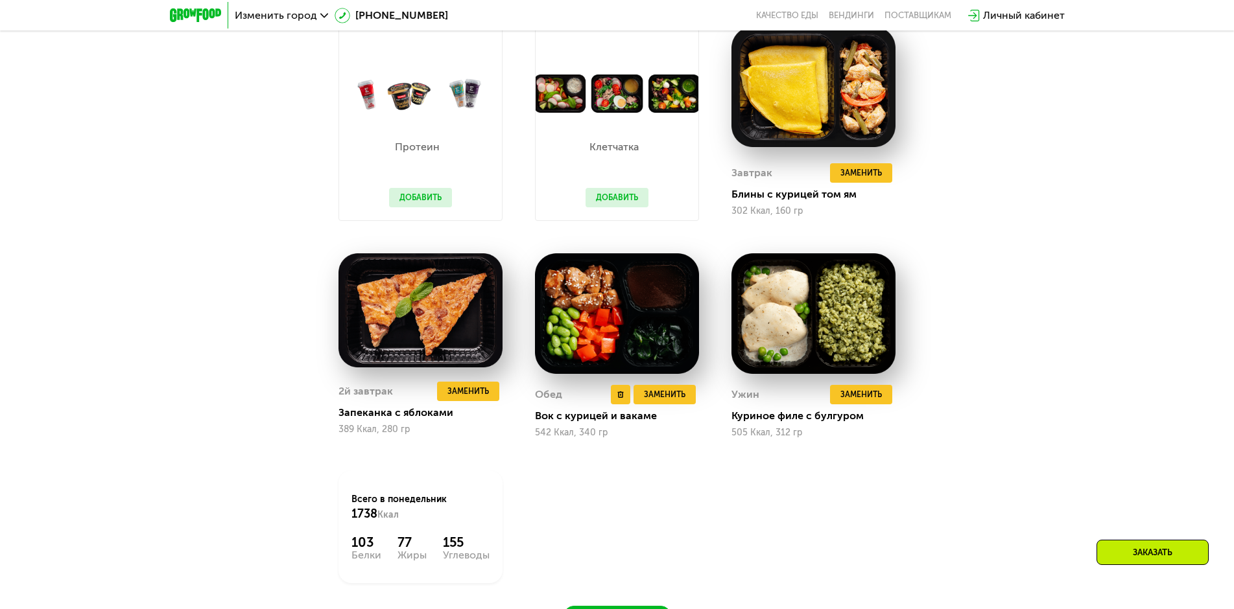
scroll to position [712, 0]
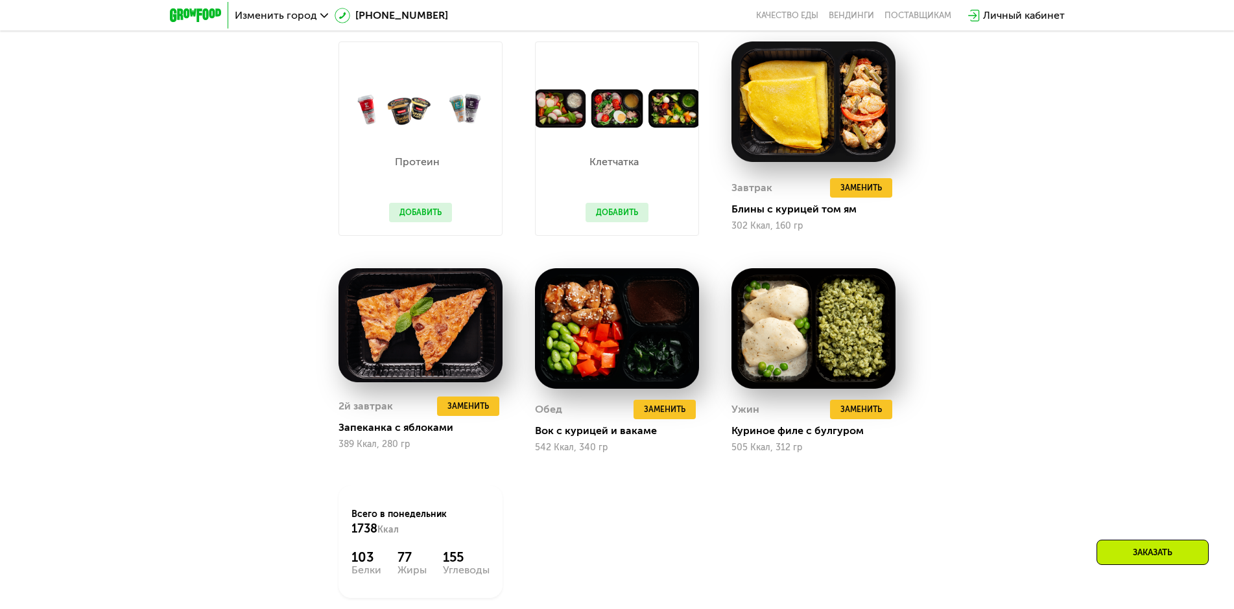
click at [421, 210] on button "Добавить" at bounding box center [420, 212] width 63 height 19
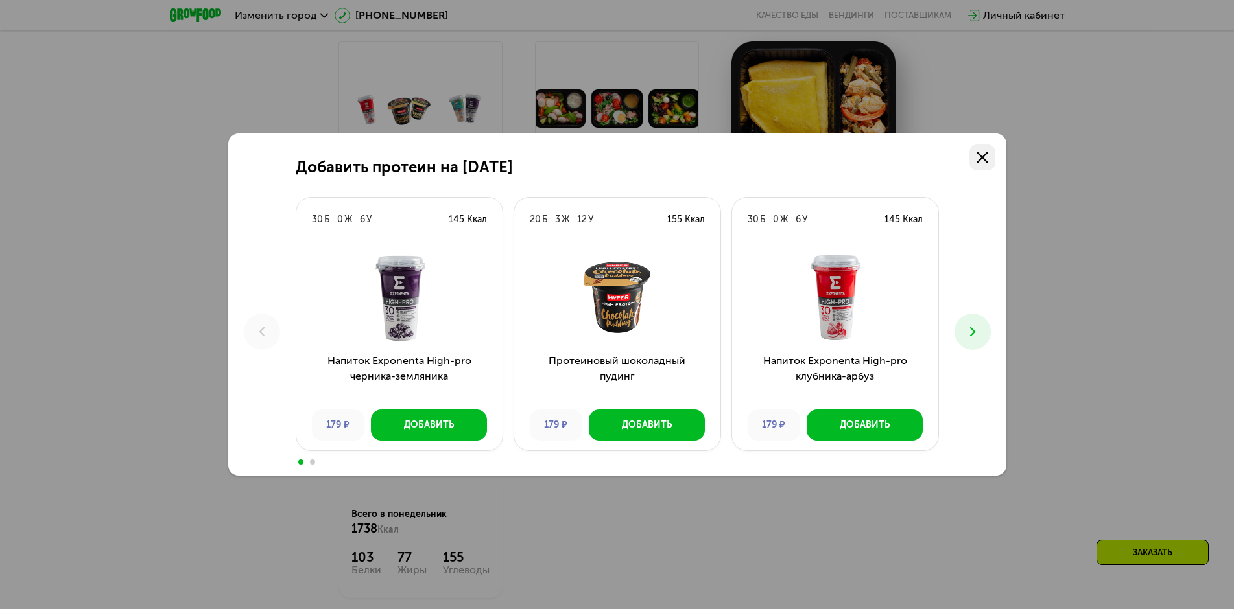
click at [985, 161] on use at bounding box center [982, 158] width 12 height 12
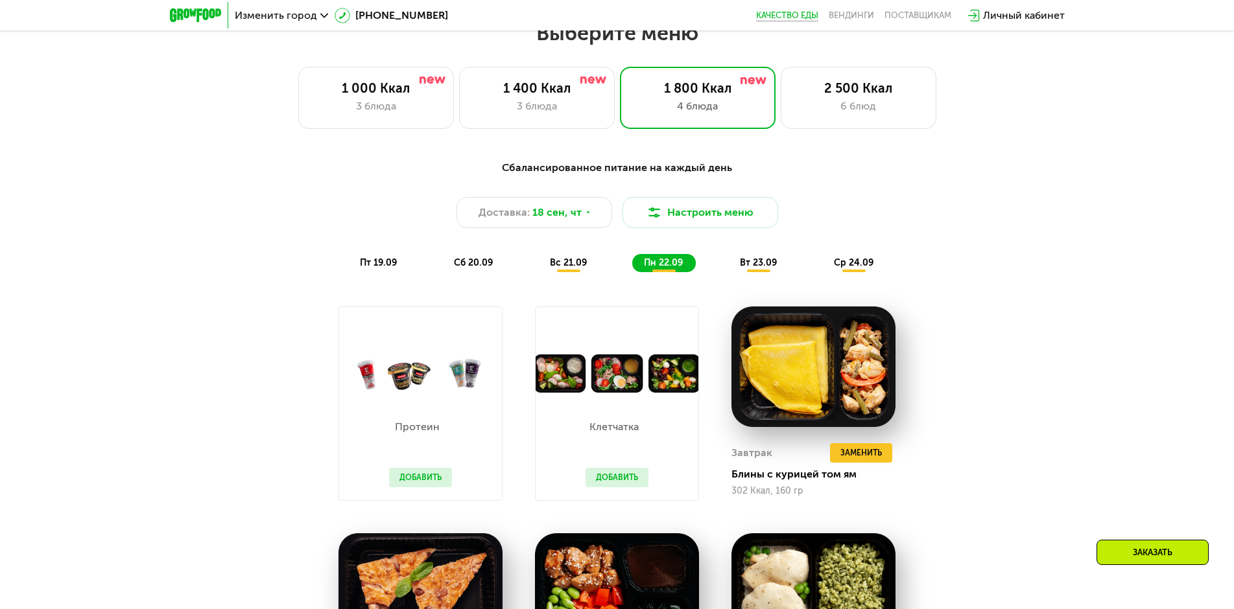
scroll to position [323, 0]
